Goal: Obtain resource: Obtain resource

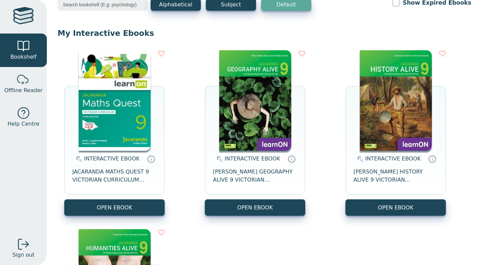
scroll to position [85, 0]
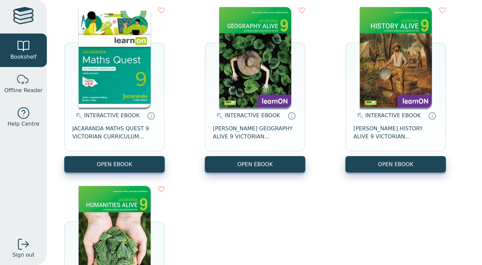
click at [126, 167] on button "OPEN EBOOK" at bounding box center [114, 164] width 100 height 16
